Goal: Task Accomplishment & Management: Complete application form

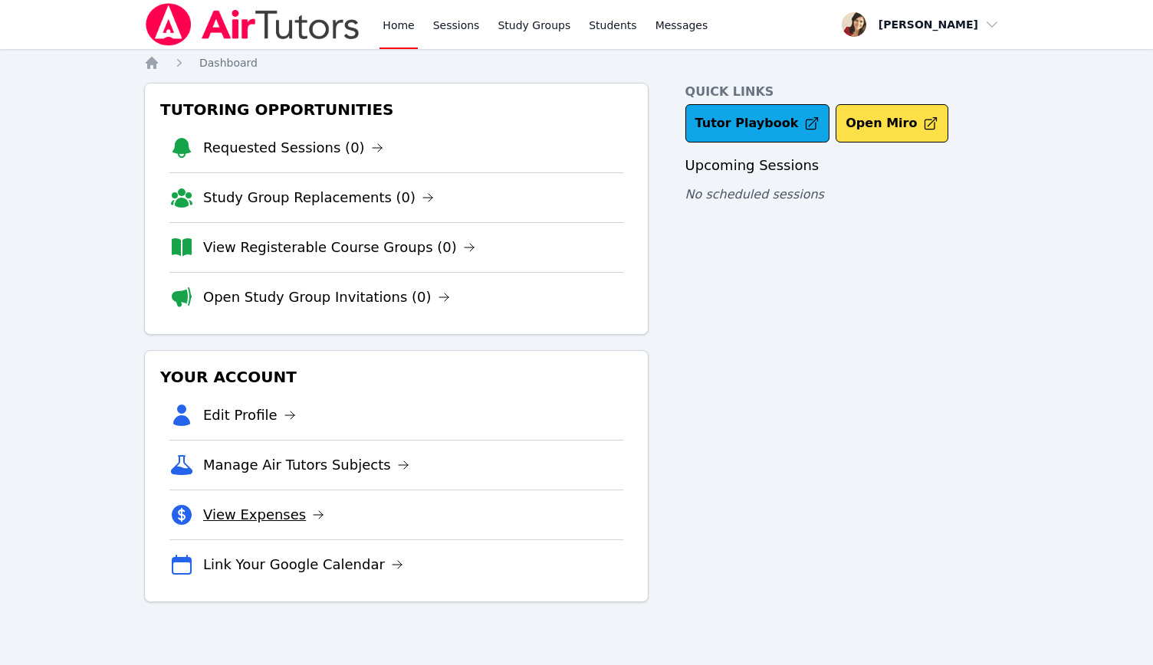
click at [254, 510] on link "View Expenses" at bounding box center [263, 514] width 121 height 21
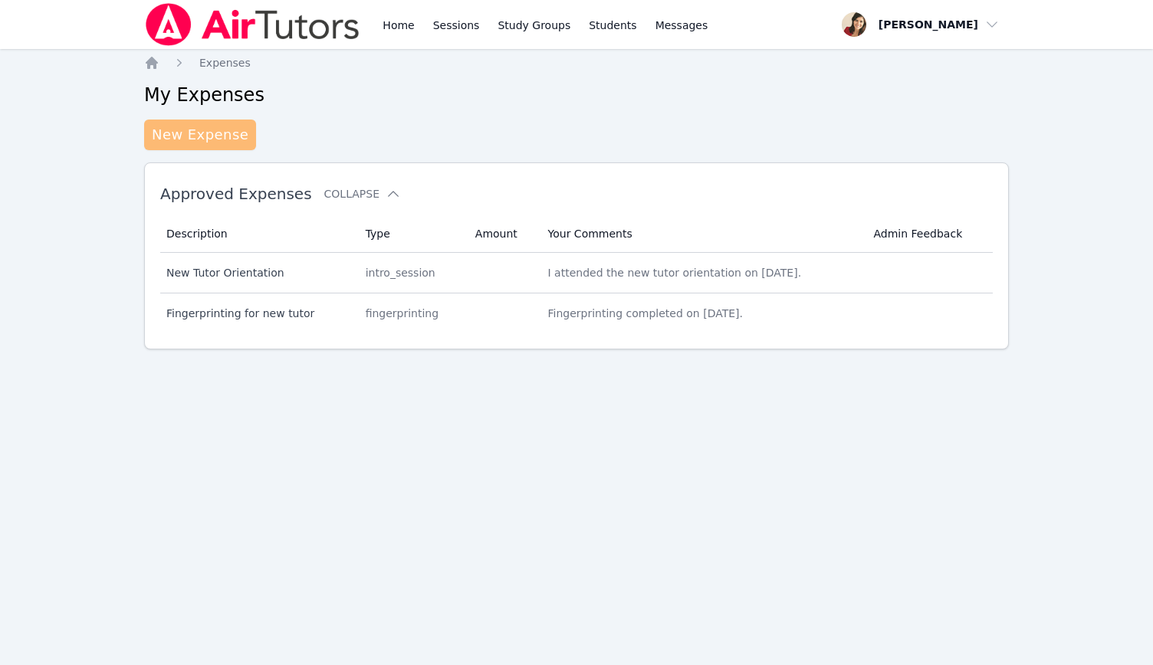
click at [193, 138] on link "New Expense" at bounding box center [200, 135] width 112 height 31
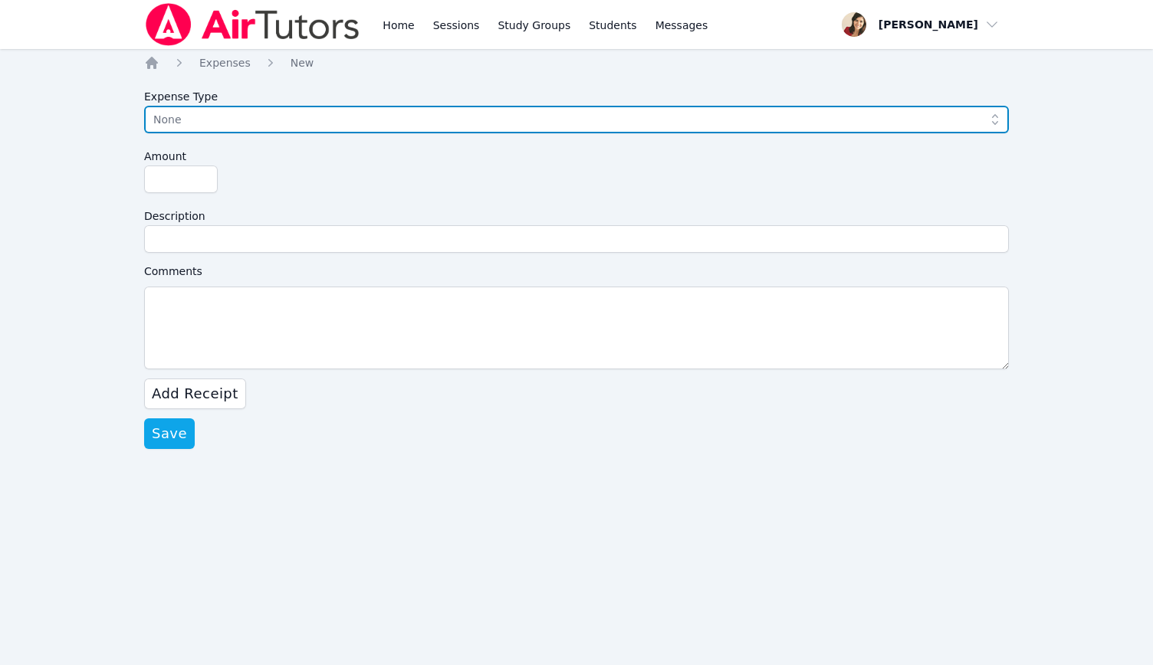
click at [185, 121] on span "None" at bounding box center [565, 119] width 825 height 18
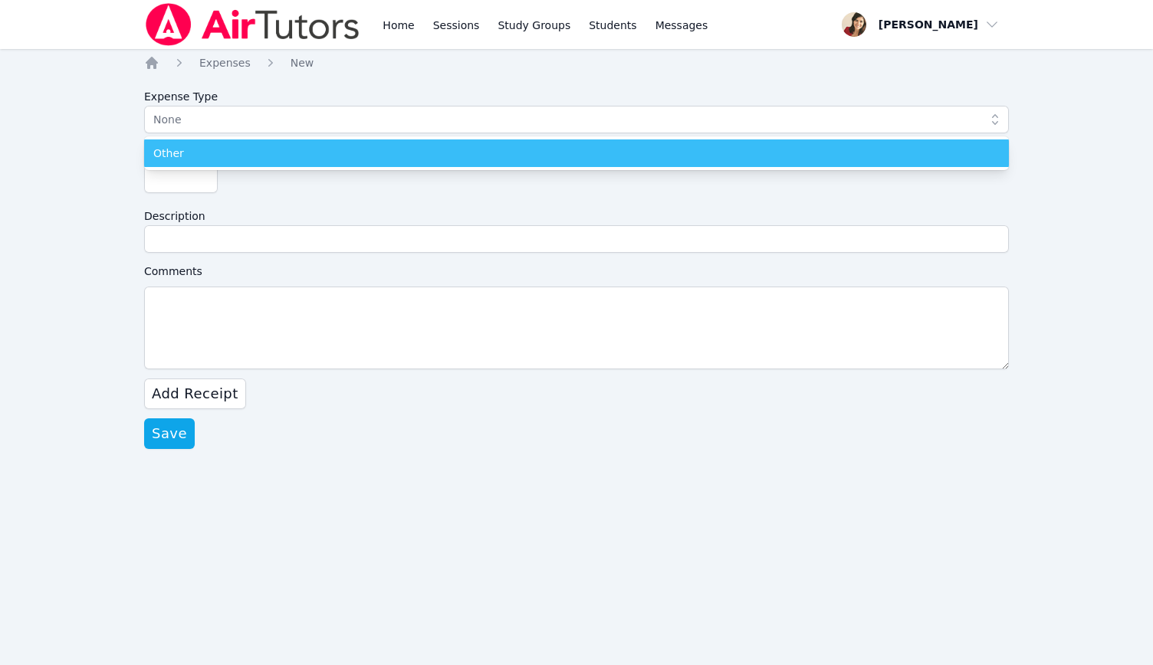
click at [172, 146] on span "Other" at bounding box center [168, 153] width 31 height 15
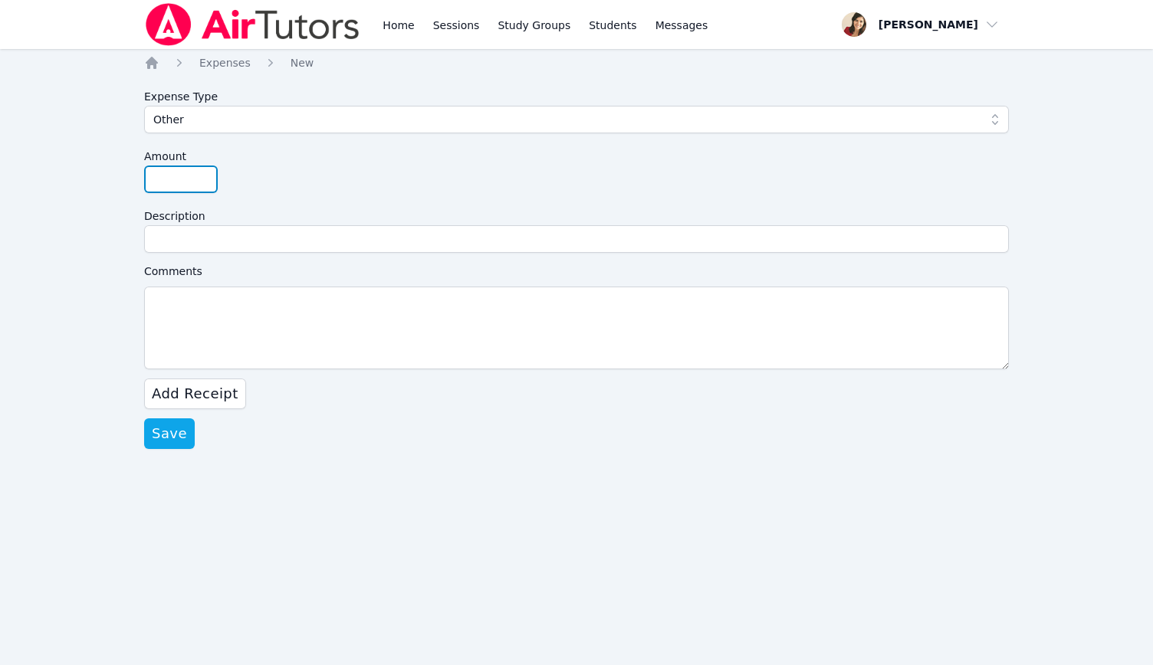
click at [193, 183] on input "Amount" at bounding box center [181, 180] width 74 height 28
type input "75.00"
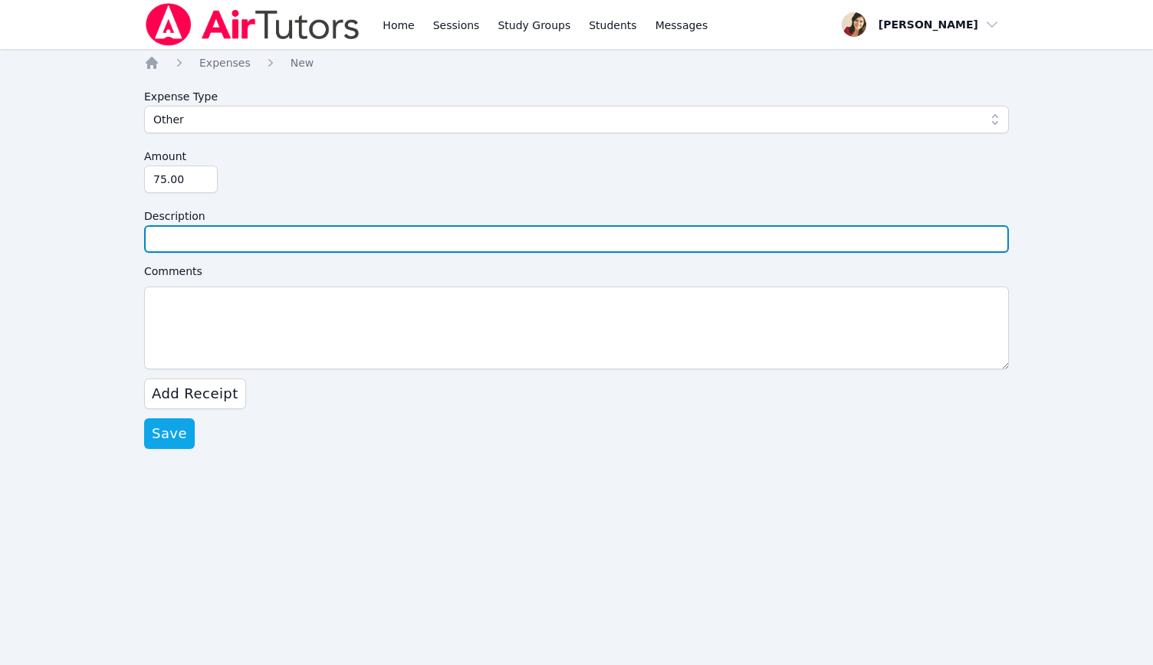
click at [185, 237] on input "Description" at bounding box center [576, 239] width 864 height 28
type input "Fingerprinting for new tutor for Santa [PERSON_NAME] USD"
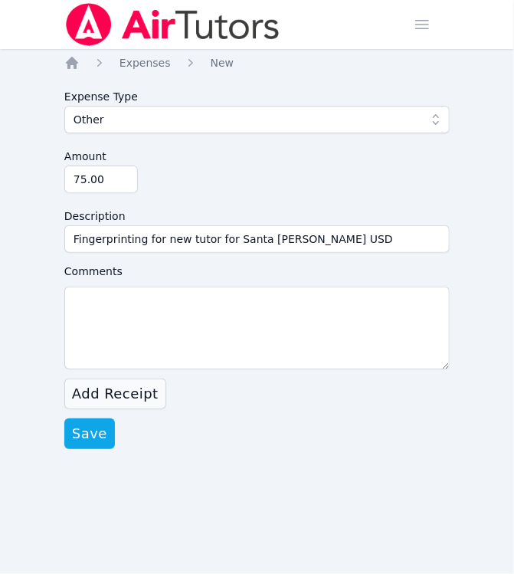
click at [120, 395] on span "Add Receipt" at bounding box center [115, 393] width 87 height 21
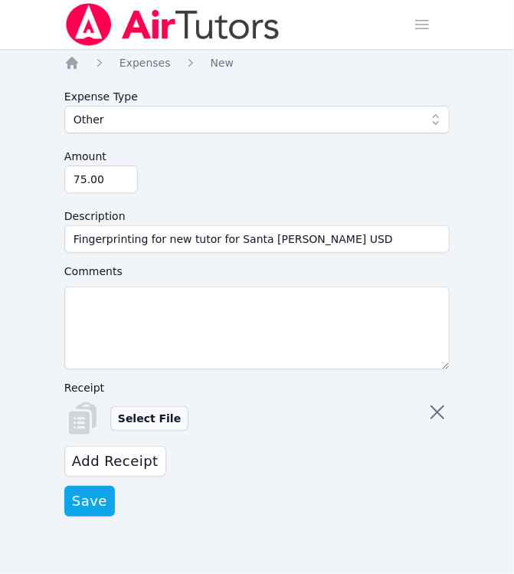
click at [143, 413] on label "Select File" at bounding box center [149, 418] width 78 height 25
click at [0, 0] on input "Select File" at bounding box center [0, 0] width 0 height 0
click at [77, 504] on span "Save" at bounding box center [89, 500] width 35 height 21
